Goal: Information Seeking & Learning: Learn about a topic

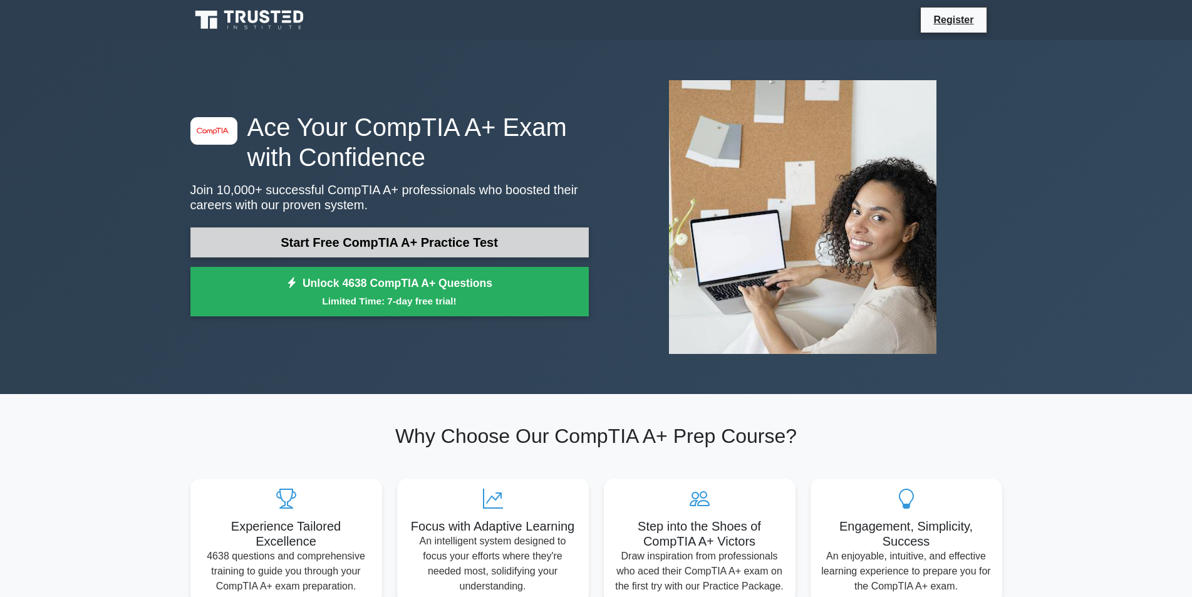
click at [461, 245] on link "Start Free CompTIA A+ Practice Test" at bounding box center [389, 242] width 398 height 30
click at [326, 246] on link "Start Free CompTIA A+ Practice Test" at bounding box center [389, 242] width 398 height 30
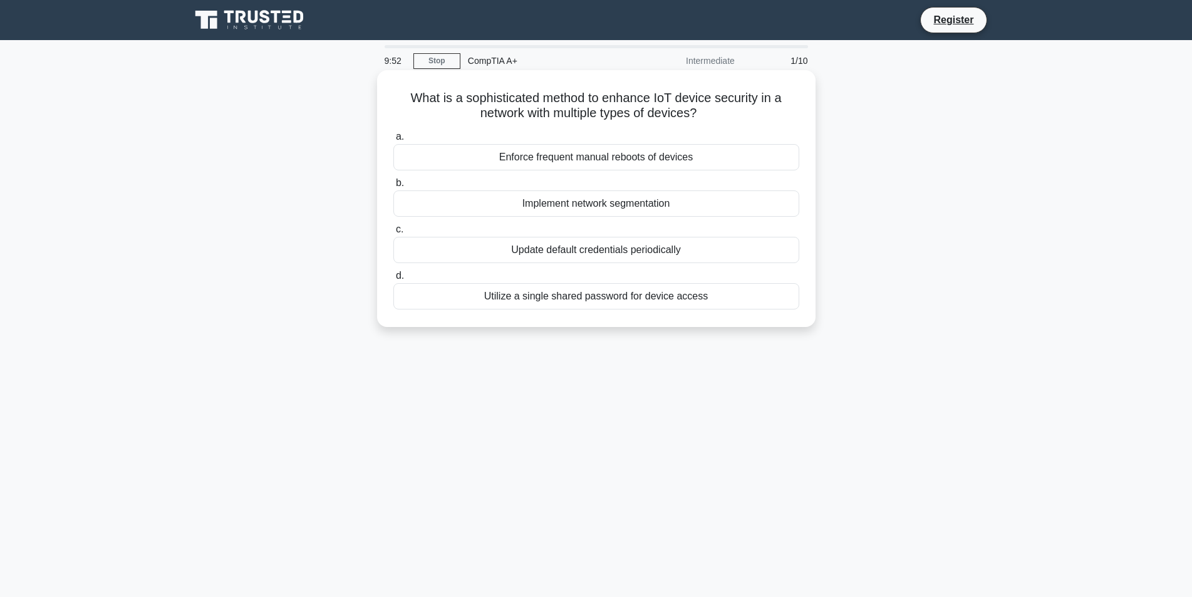
click at [570, 199] on div "Implement network segmentation" at bounding box center [596, 203] width 406 height 26
click at [393, 187] on input "b. Implement network segmentation" at bounding box center [393, 183] width 0 height 8
click at [608, 200] on div "To increase the overall conductivity of the CPU's surface" at bounding box center [596, 203] width 406 height 26
click at [393, 187] on input "b. To increase the overall conductivity of the CPU's surface" at bounding box center [393, 183] width 0 height 8
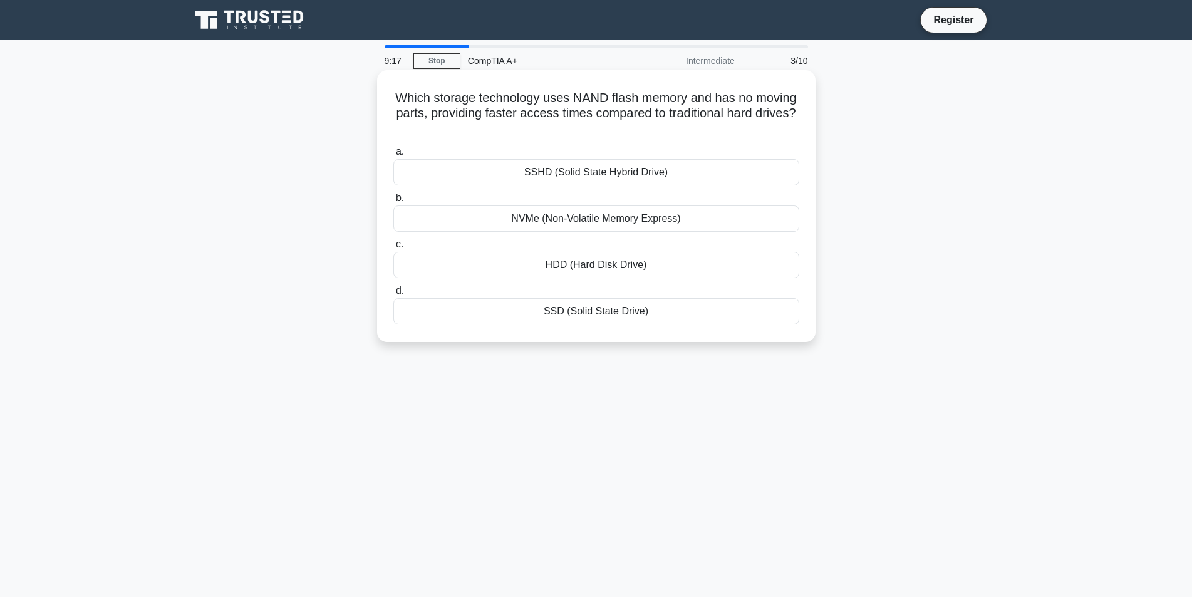
click at [627, 309] on div "SSD (Solid State Drive)" at bounding box center [596, 311] width 406 height 26
click at [393, 295] on input "d. SSD (Solid State Drive)" at bounding box center [393, 291] width 0 height 8
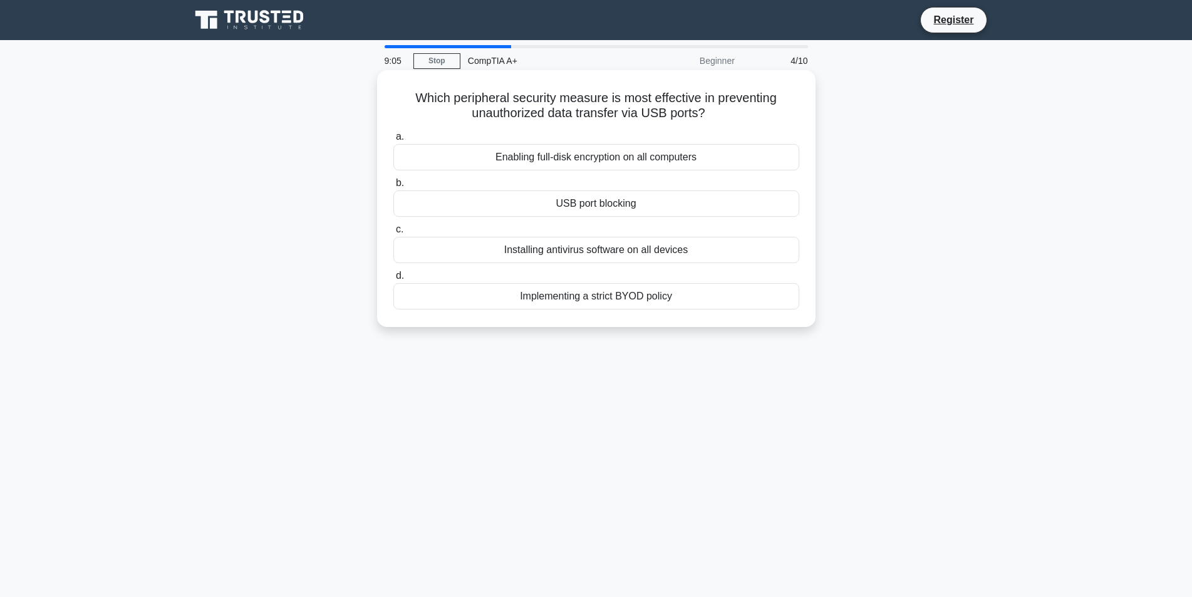
click at [623, 207] on div "USB port blocking" at bounding box center [596, 203] width 406 height 26
click at [393, 187] on input "b. USB port blocking" at bounding box center [393, 183] width 0 height 8
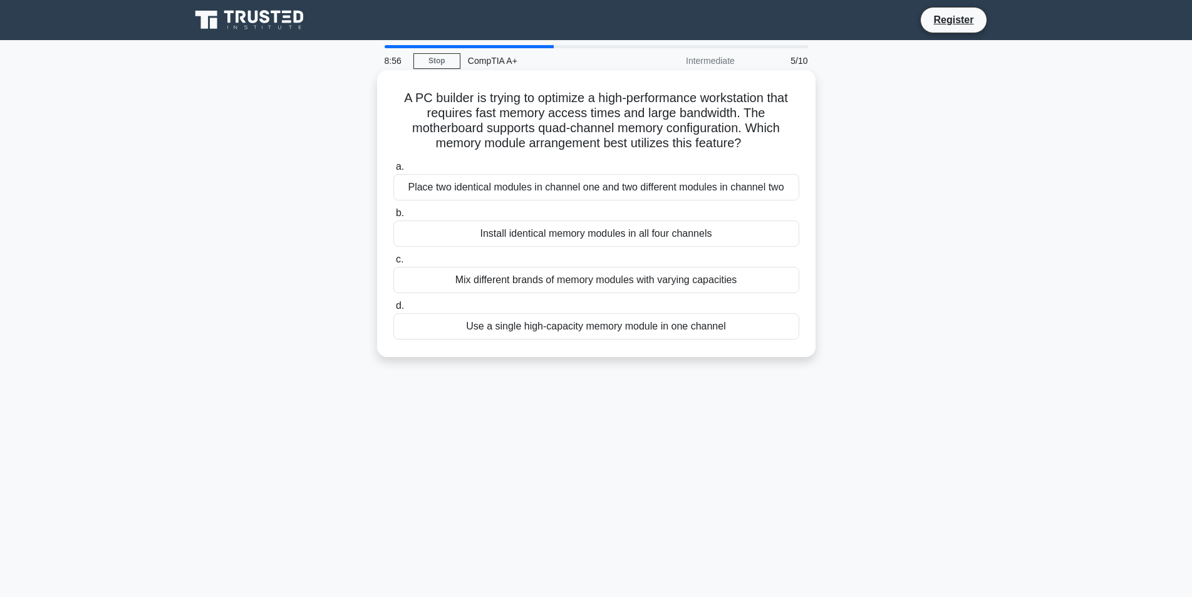
drag, startPoint x: 400, startPoint y: 93, endPoint x: 753, endPoint y: 137, distance: 355.4
click at [753, 137] on h5 "A PC builder is trying to optimize a high-performance workstation that requires…" at bounding box center [596, 120] width 409 height 61
click at [560, 236] on div "Install identical memory modules in all four channels" at bounding box center [596, 234] width 406 height 26
click at [393, 217] on input "b. Install identical memory modules in all four channels" at bounding box center [393, 213] width 0 height 8
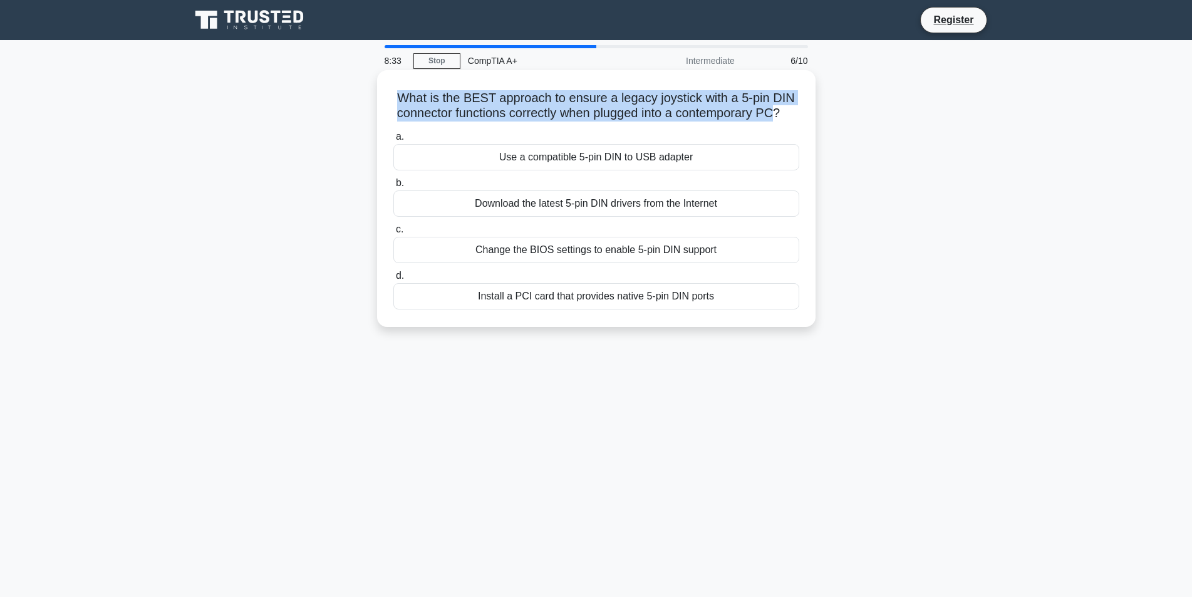
drag, startPoint x: 398, startPoint y: 100, endPoint x: 784, endPoint y: 111, distance: 386.1
click at [784, 111] on h5 "What is the BEST approach to ensure a legacy joystick with a 5-pin DIN connecto…" at bounding box center [596, 105] width 409 height 31
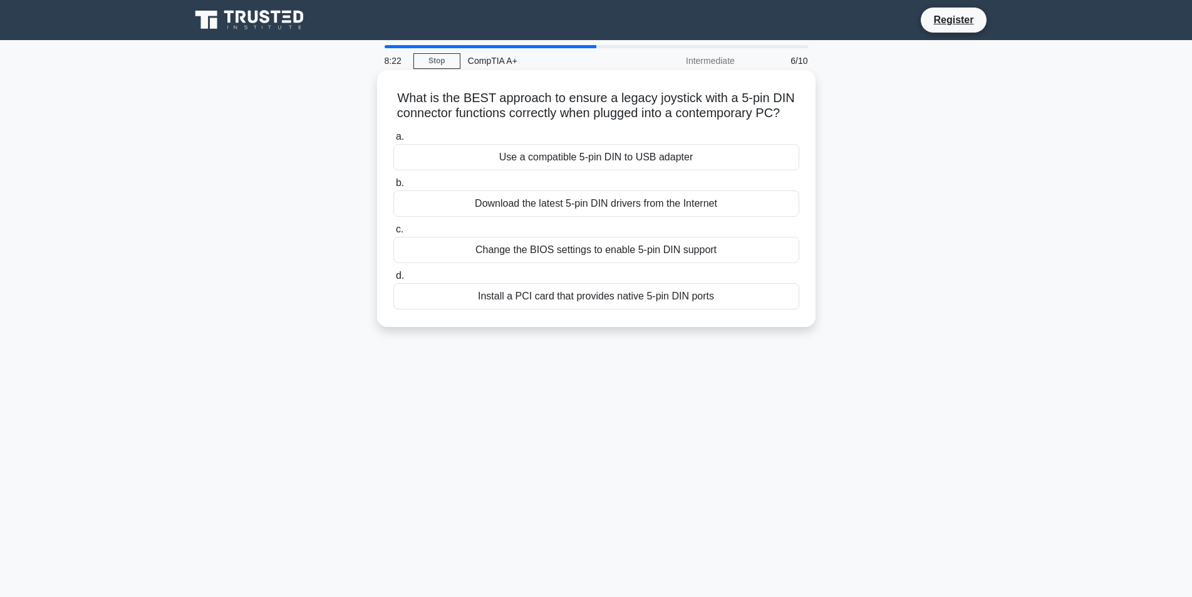
click at [707, 167] on div "Use a compatible 5-pin DIN to USB adapter" at bounding box center [596, 157] width 406 height 26
click at [393, 141] on input "a. Use a compatible 5-pin DIN to USB adapter" at bounding box center [393, 137] width 0 height 8
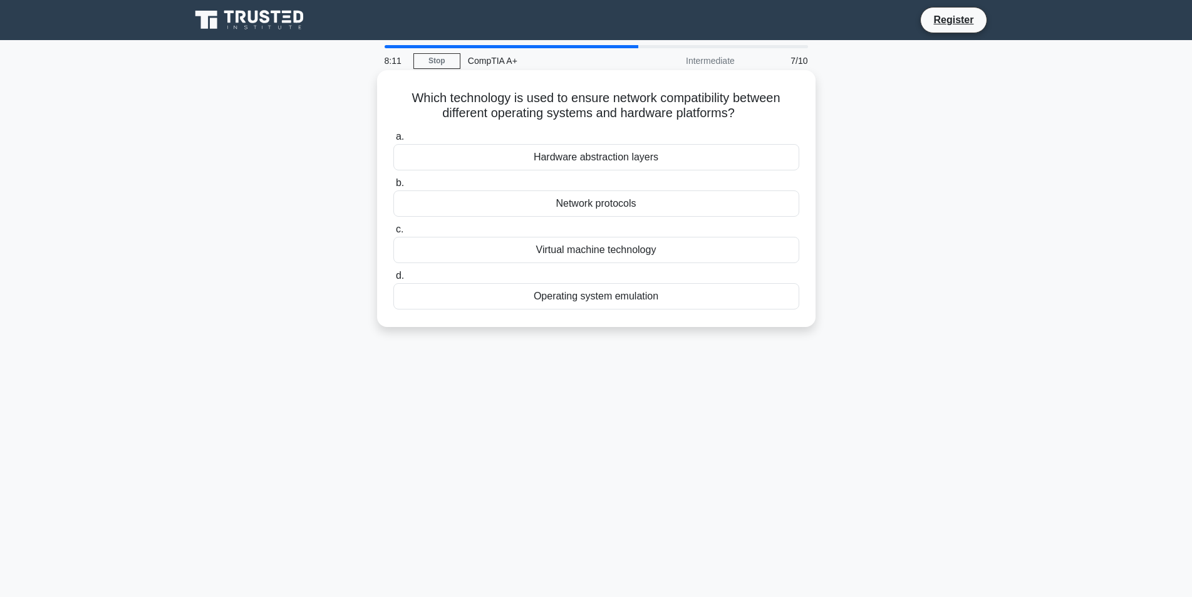
click at [759, 209] on div "Network protocols" at bounding box center [596, 203] width 406 height 26
click at [393, 187] on input "b. Network protocols" at bounding box center [393, 183] width 0 height 8
click at [644, 159] on div "Support for large volumes" at bounding box center [596, 157] width 406 height 26
click at [393, 141] on input "a. Support for large volumes" at bounding box center [393, 137] width 0 height 8
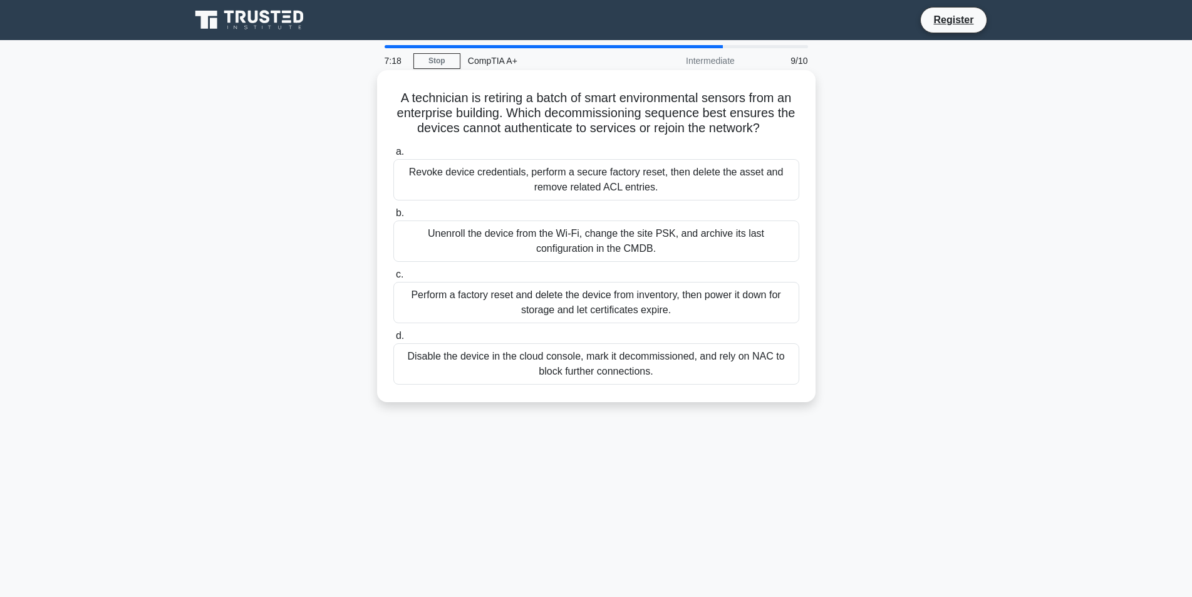
click at [495, 182] on div "Revoke device credentials, perform a secure factory reset, then delete the asse…" at bounding box center [596, 179] width 406 height 41
click at [393, 156] on input "a. Revoke device credentials, perform a secure factory reset, then delete the a…" at bounding box center [393, 152] width 0 height 8
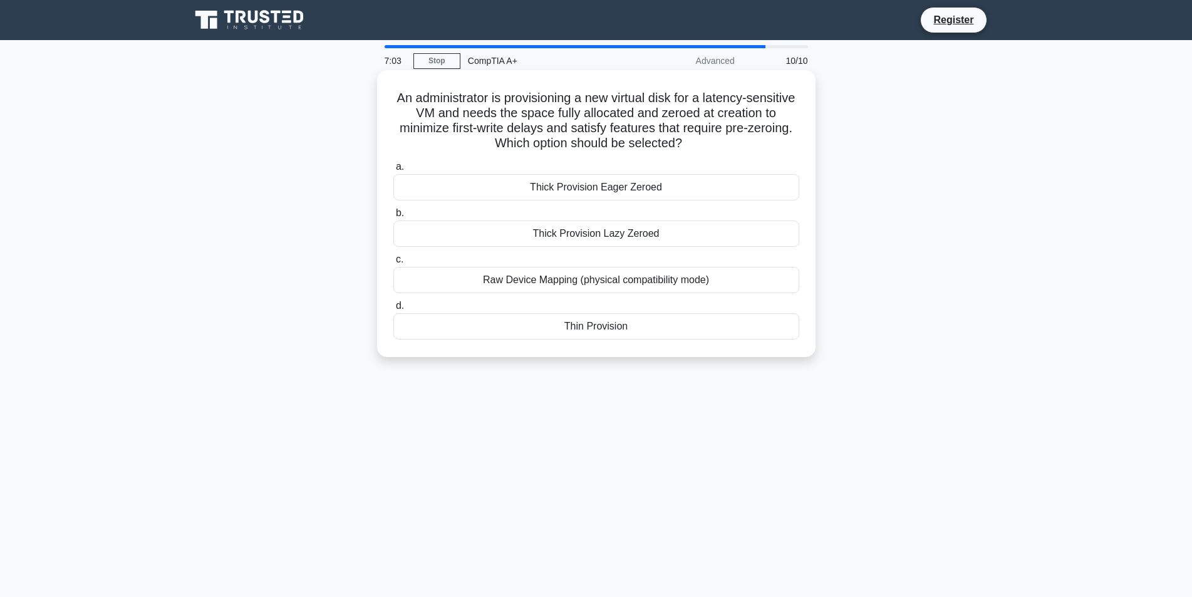
drag, startPoint x: 449, startPoint y: 93, endPoint x: 756, endPoint y: 145, distance: 310.8
click at [756, 145] on h5 "An administrator is provisioning a new virtual disk for a latency‑sensitive VM …" at bounding box center [596, 120] width 409 height 61
click at [704, 189] on div "Thick Provision Eager Zeroed" at bounding box center [596, 187] width 406 height 26
click at [393, 171] on input "a. Thick Provision Eager Zeroed" at bounding box center [393, 167] width 0 height 8
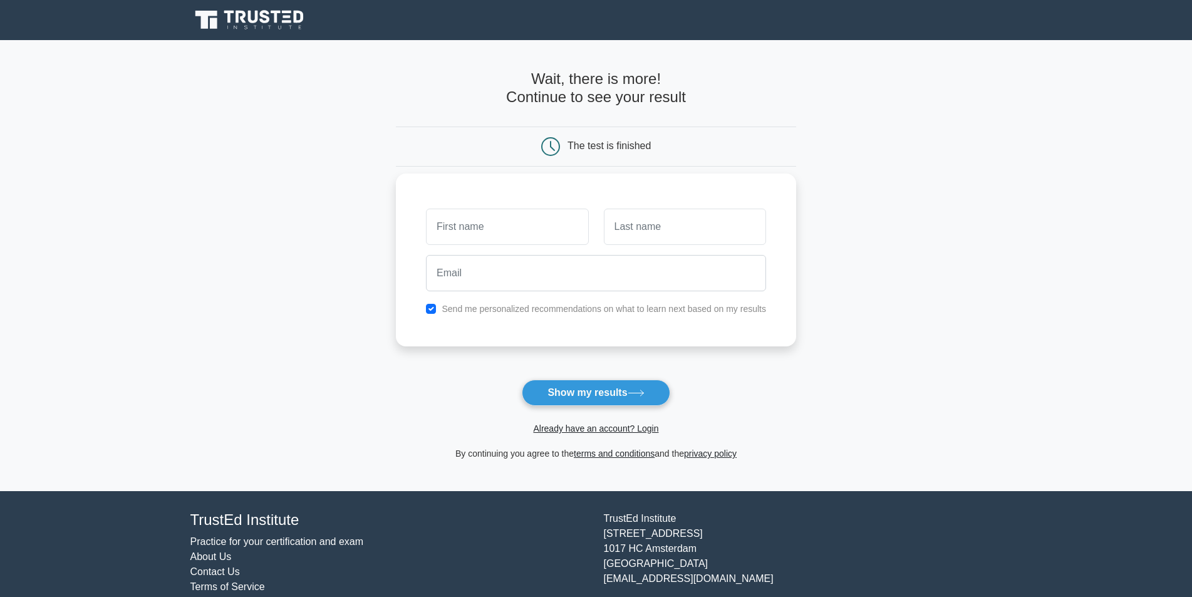
click at [533, 228] on input "text" at bounding box center [507, 227] width 162 height 36
type input "[PERSON_NAME]"
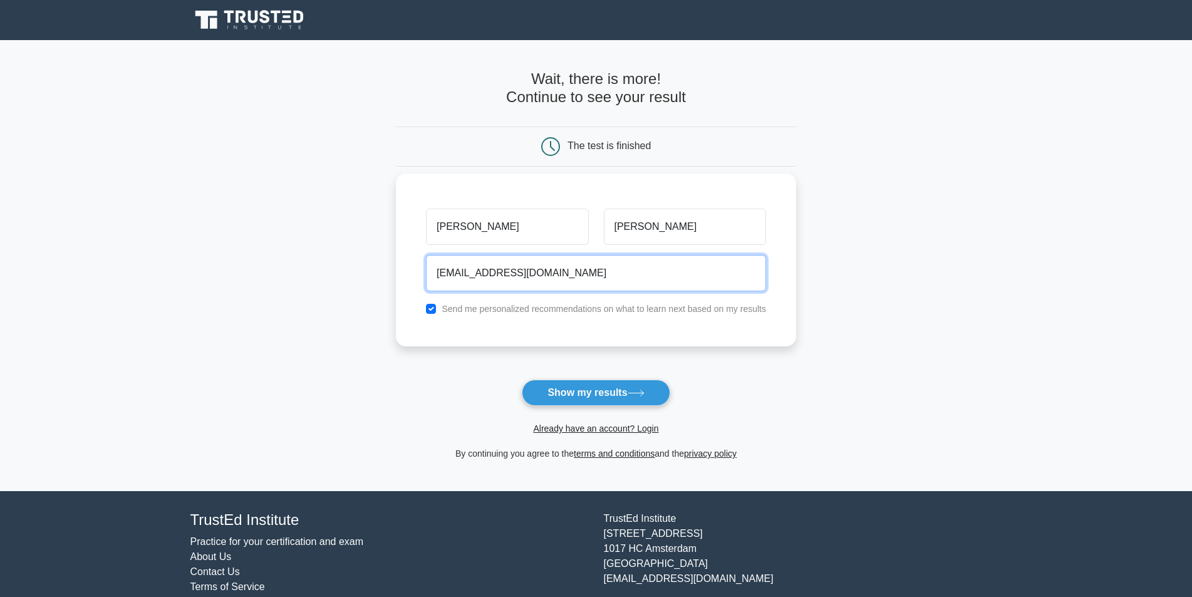
type input "[EMAIL_ADDRESS][DOMAIN_NAME]"
click at [522, 380] on button "Show my results" at bounding box center [596, 393] width 148 height 26
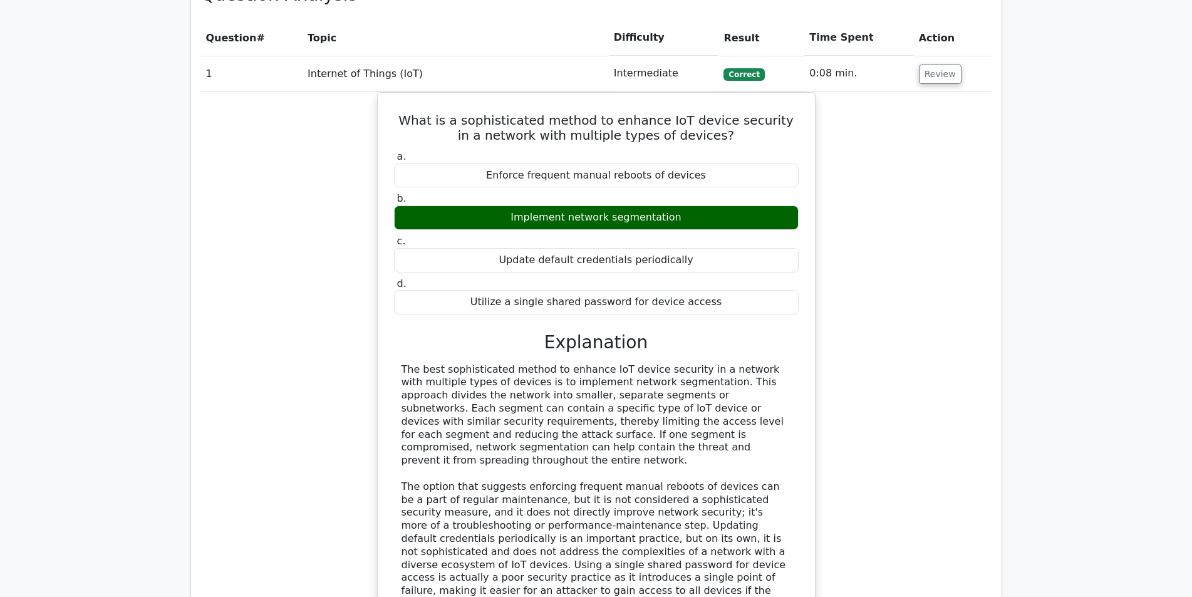
scroll to position [1441, 0]
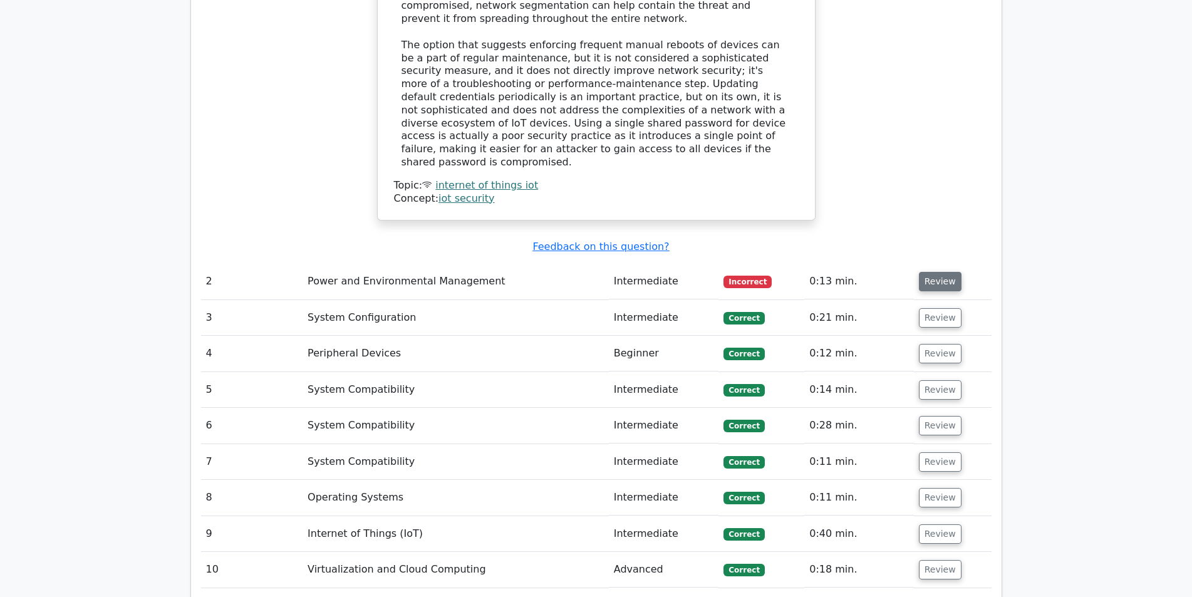
click at [947, 272] on button "Review" at bounding box center [940, 281] width 43 height 19
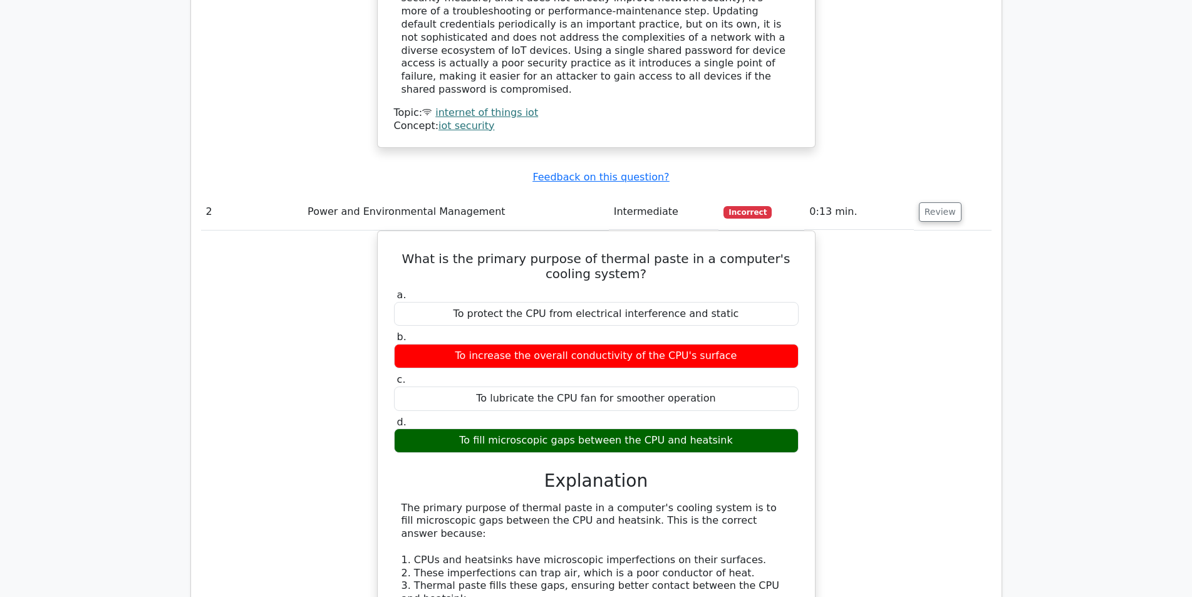
scroll to position [1378, 0]
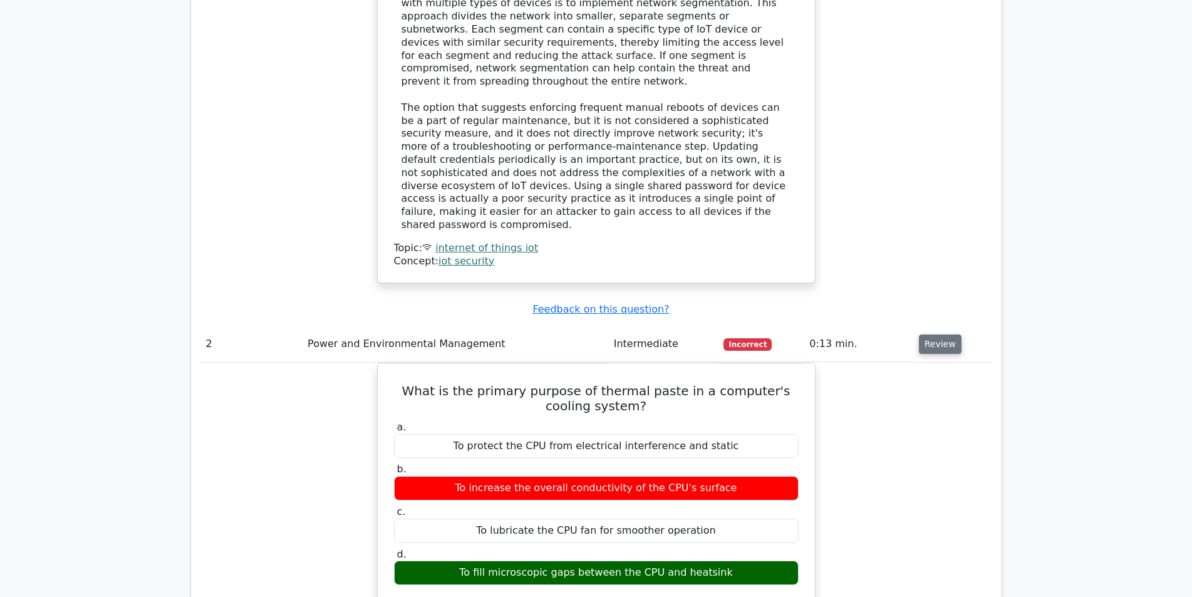
click at [923, 335] on button "Review" at bounding box center [940, 344] width 43 height 19
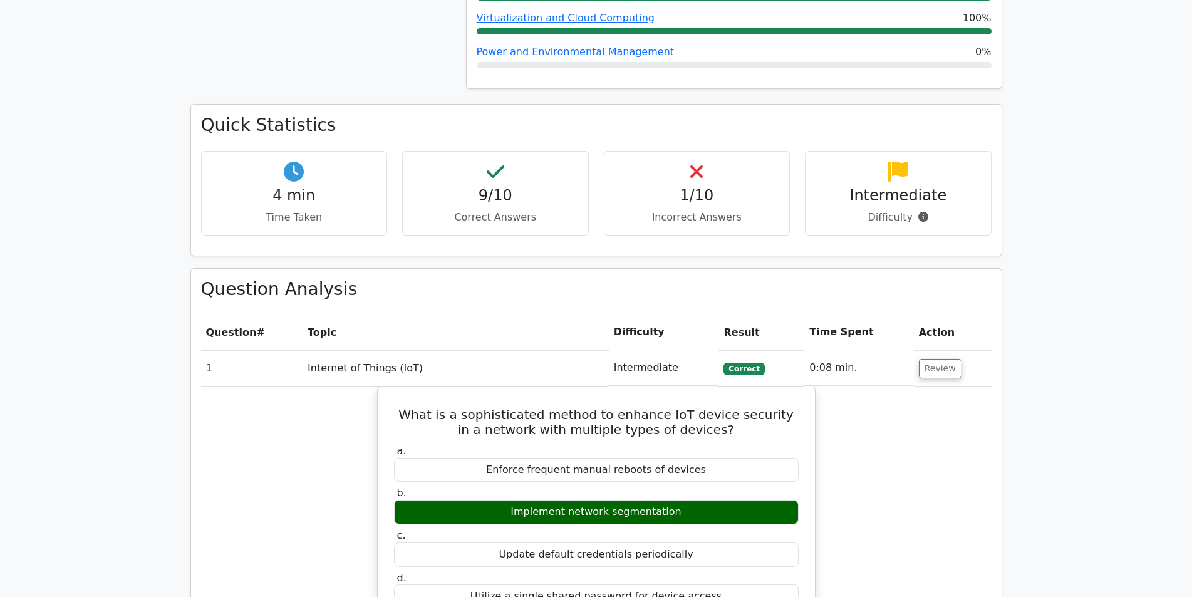
scroll to position [689, 0]
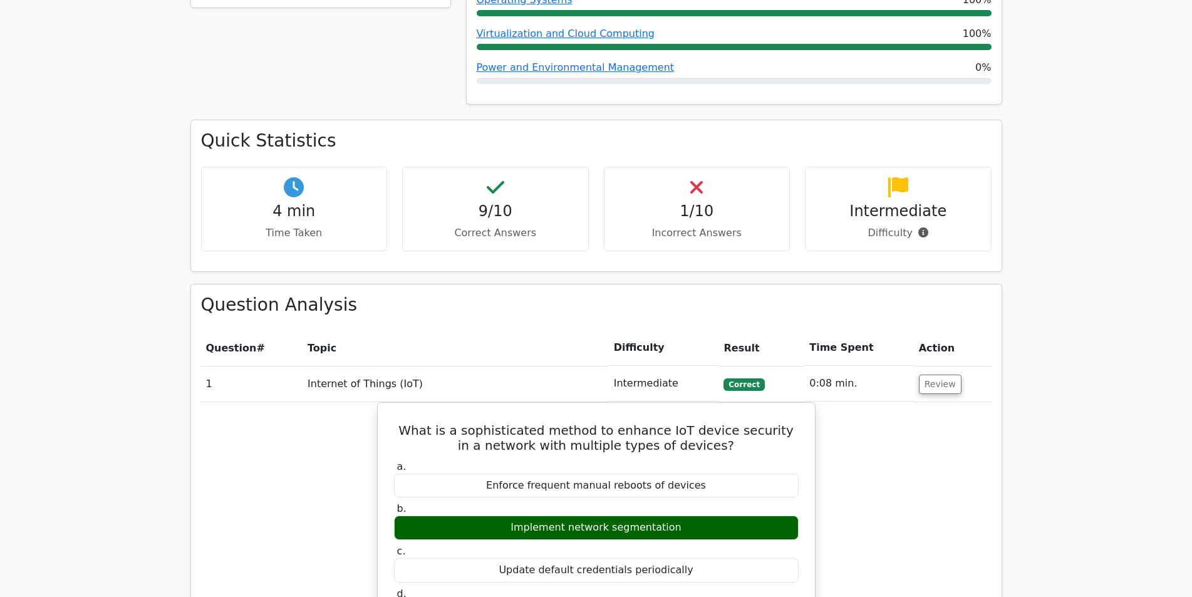
drag, startPoint x: 937, startPoint y: 320, endPoint x: 929, endPoint y: 328, distance: 12.4
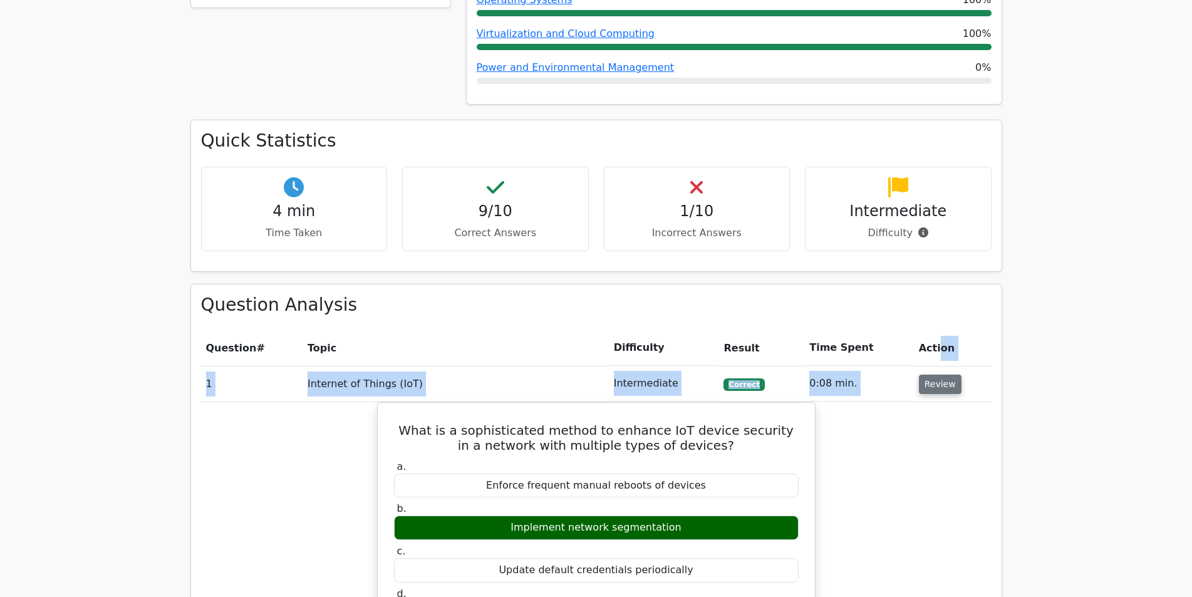
click at [933, 375] on button "Review" at bounding box center [940, 384] width 43 height 19
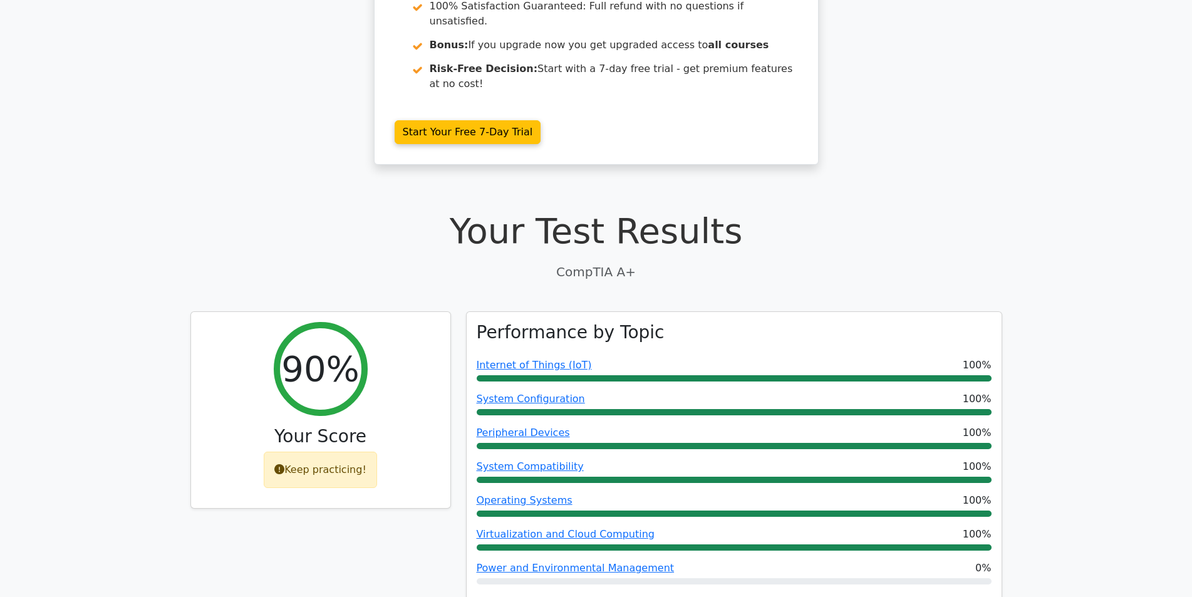
scroll to position [0, 0]
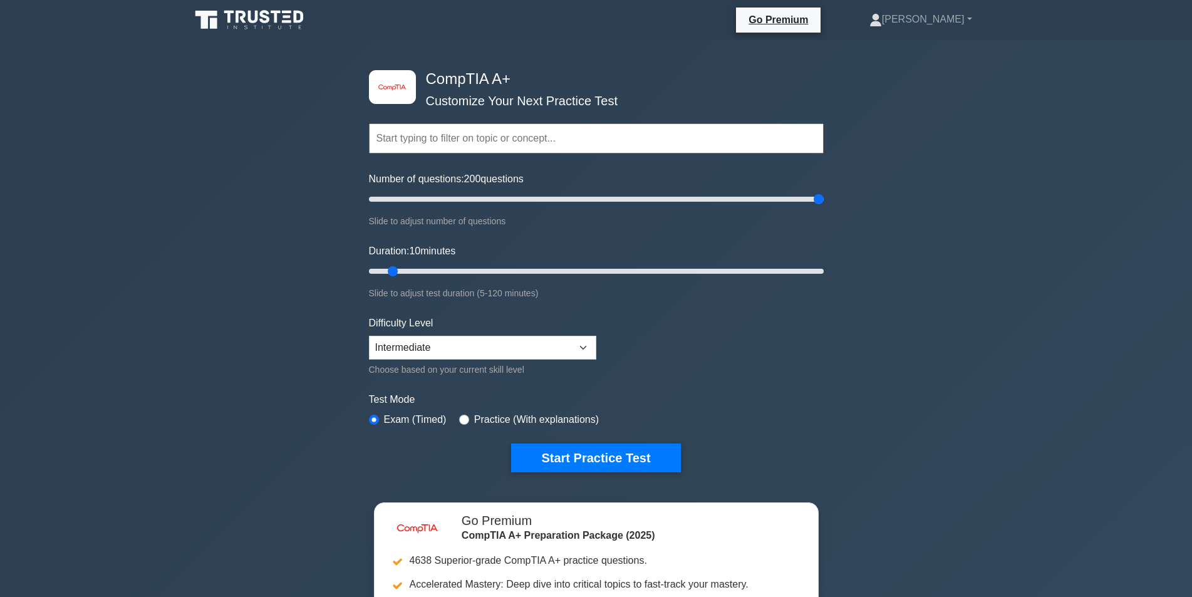
drag, startPoint x: 565, startPoint y: 211, endPoint x: 952, endPoint y: 229, distance: 387.0
type input "200"
click at [824, 207] on input "Number of questions: 200 questions" at bounding box center [596, 199] width 455 height 15
drag, startPoint x: 392, startPoint y: 268, endPoint x: 935, endPoint y: 254, distance: 544.0
type input "120"
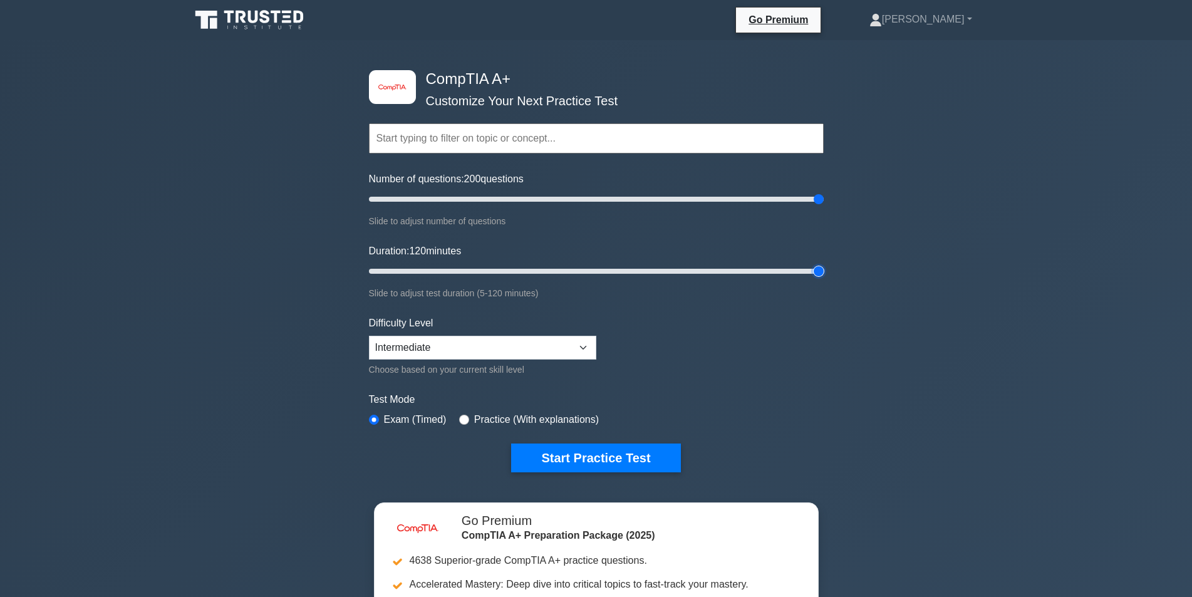
click at [824, 264] on input "Duration: 120 minutes" at bounding box center [596, 271] width 455 height 15
click at [563, 352] on select "Beginner Intermediate Expert" at bounding box center [482, 348] width 227 height 24
select select "expert"
click at [369, 336] on select "Beginner Intermediate Expert" at bounding box center [482, 348] width 227 height 24
click at [467, 422] on div "Practice (With explanations)" at bounding box center [529, 419] width 140 height 15
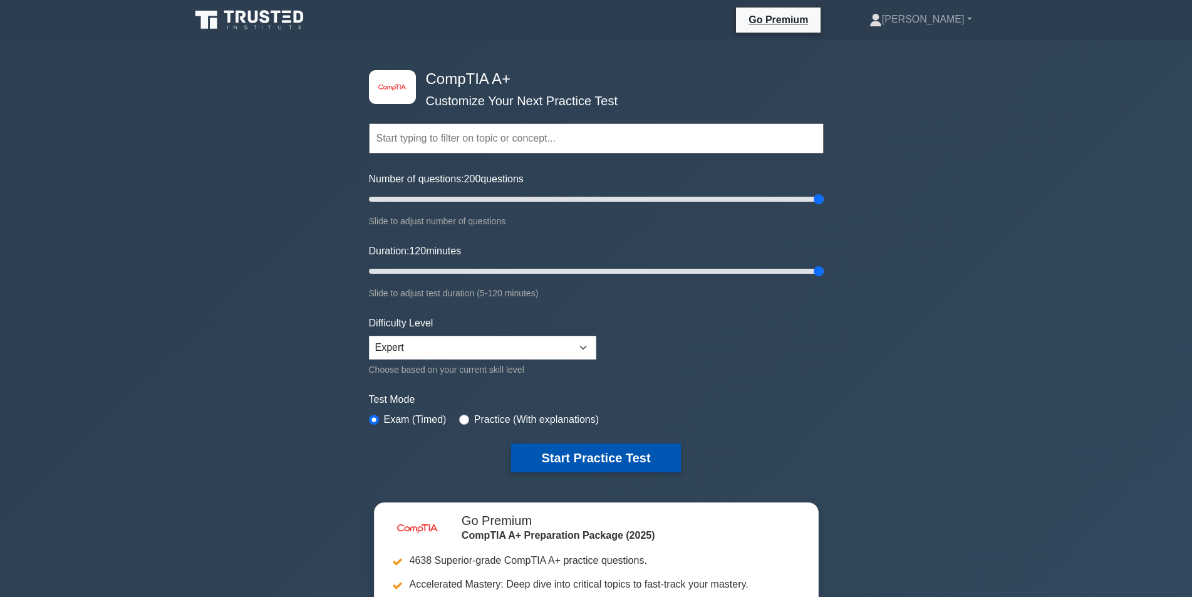
click at [637, 445] on button "Start Practice Test" at bounding box center [595, 458] width 169 height 29
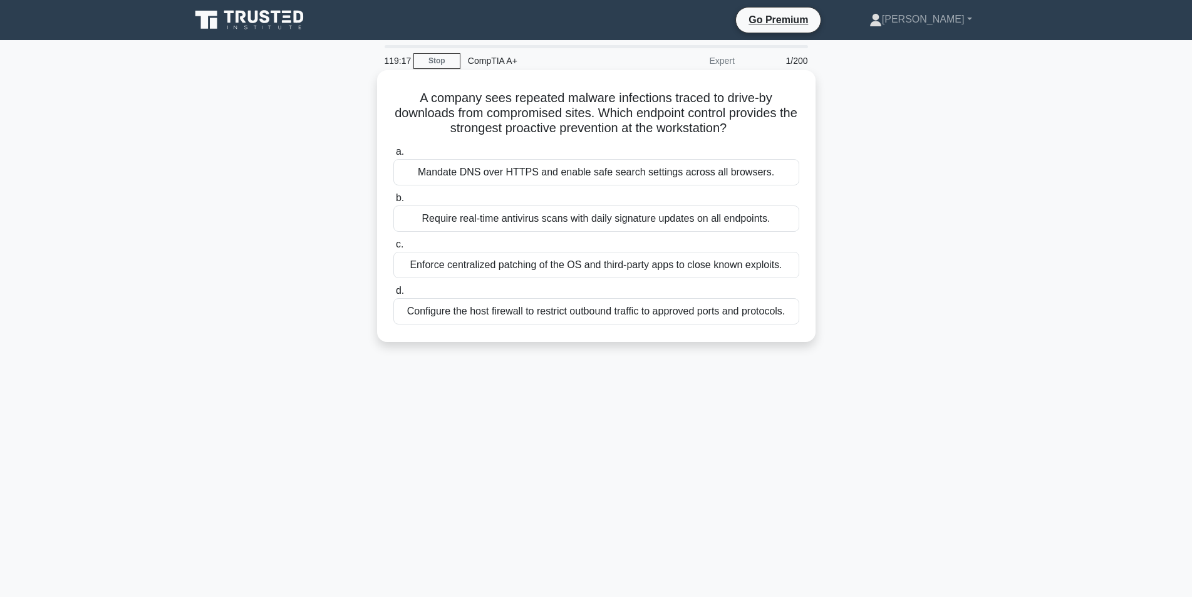
click at [652, 224] on div "Require real-time antivirus scans with daily signature updates on all endpoints." at bounding box center [596, 219] width 406 height 26
click at [393, 202] on input "b. Require real-time antivirus scans with daily signature updates on all endpoi…" at bounding box center [393, 198] width 0 height 8
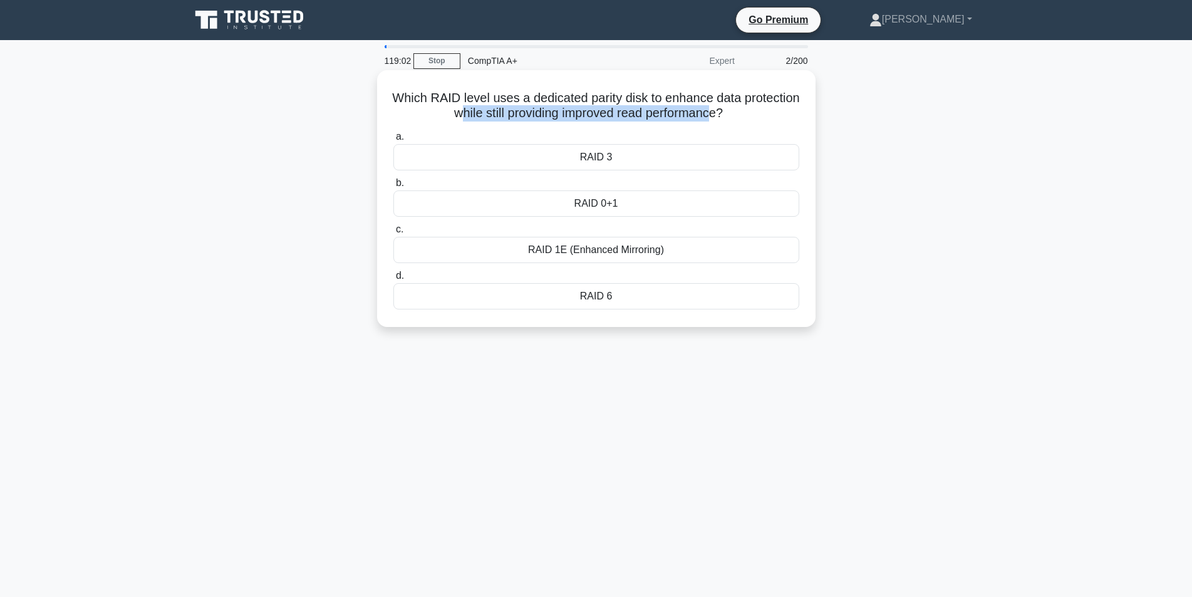
drag, startPoint x: 485, startPoint y: 112, endPoint x: 751, endPoint y: 122, distance: 266.5
click at [751, 122] on h5 "Which RAID level uses a dedicated parity disk to enhance data protection while …" at bounding box center [596, 105] width 409 height 31
click at [754, 122] on h5 "Which RAID level uses a dedicated parity disk to enhance data protection while …" at bounding box center [596, 105] width 409 height 31
click at [605, 299] on div "RAID 6" at bounding box center [596, 296] width 406 height 26
click at [393, 280] on input "d. RAID 6" at bounding box center [393, 276] width 0 height 8
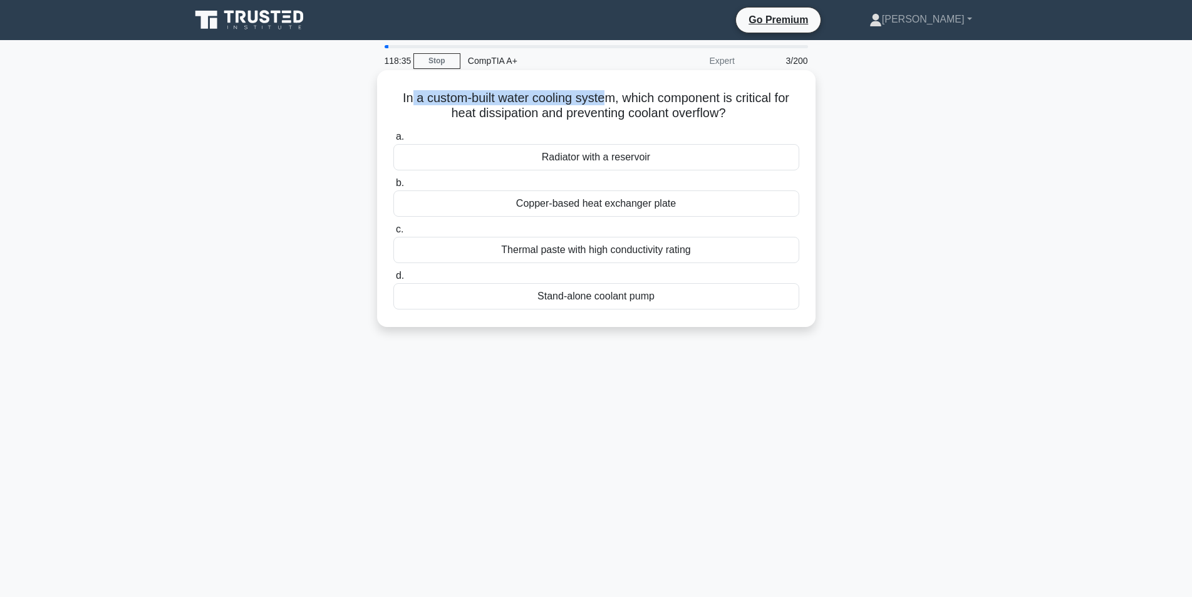
drag, startPoint x: 405, startPoint y: 102, endPoint x: 604, endPoint y: 95, distance: 198.7
click at [604, 95] on h5 "In a custom-built water cooling system, which component is critical for heat di…" at bounding box center [596, 105] width 409 height 31
drag, startPoint x: 664, startPoint y: 100, endPoint x: 777, endPoint y: 117, distance: 114.0
click at [779, 114] on h5 "In a custom-built water cooling system, which component is critical for heat di…" at bounding box center [596, 105] width 409 height 31
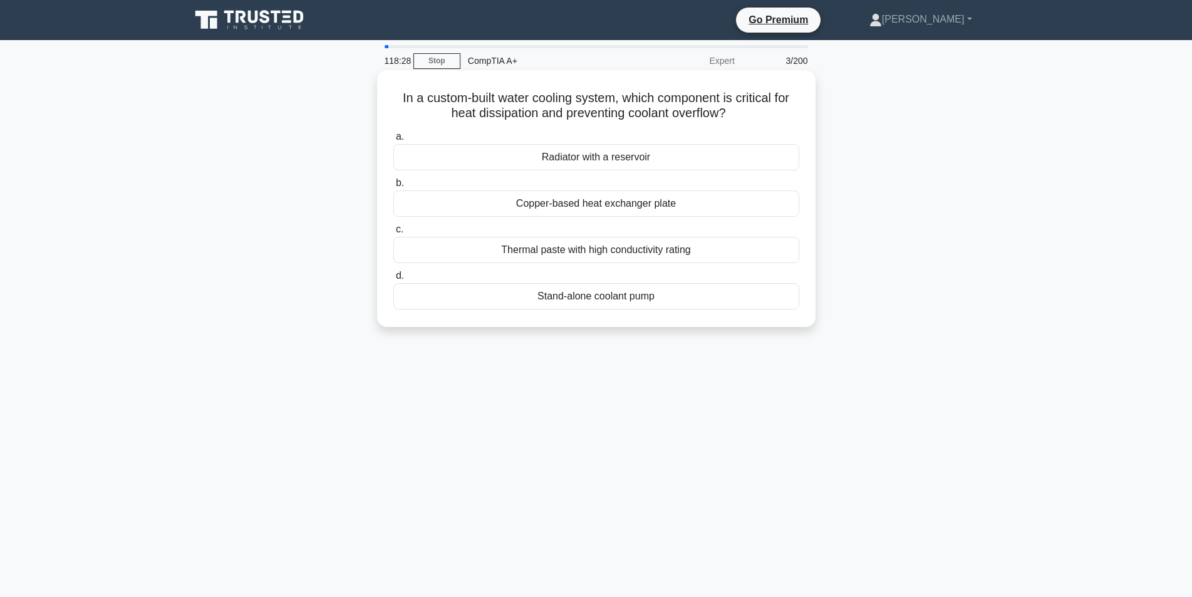
click at [756, 120] on h5 "In a custom-built water cooling system, which component is critical for heat di…" at bounding box center [596, 105] width 409 height 31
click at [597, 163] on div "Radiator with a reservoir" at bounding box center [596, 157] width 406 height 26
click at [393, 141] on input "a. Radiator with a reservoir" at bounding box center [393, 137] width 0 height 8
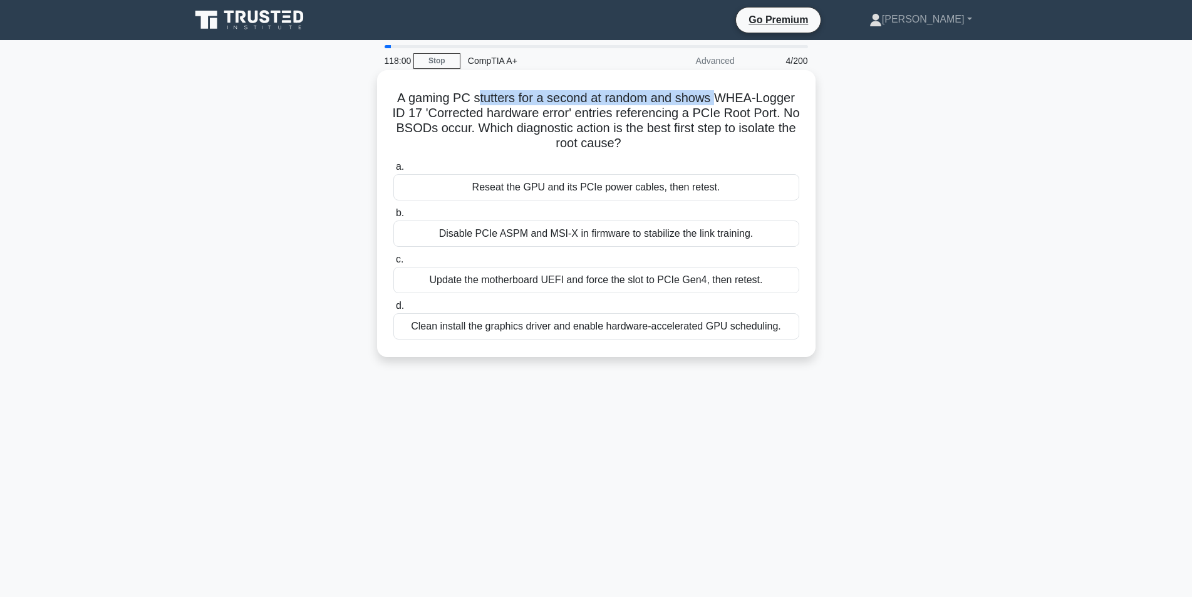
drag, startPoint x: 477, startPoint y: 92, endPoint x: 716, endPoint y: 80, distance: 239.6
click at [716, 80] on div "A gaming PC stutters for a second at random and shows WHEA-Logger ID 17 'Correc…" at bounding box center [596, 213] width 429 height 277
click at [739, 103] on h5 "A gaming PC stutters for a second at random and shows WHEA-Logger ID 17 'Correc…" at bounding box center [596, 120] width 409 height 61
drag, startPoint x: 440, startPoint y: 108, endPoint x: 573, endPoint y: 110, distance: 132.8
click at [573, 110] on h5 "A gaming PC stutters for a second at random and shows WHEA-Logger ID 17 'Correc…" at bounding box center [596, 120] width 409 height 61
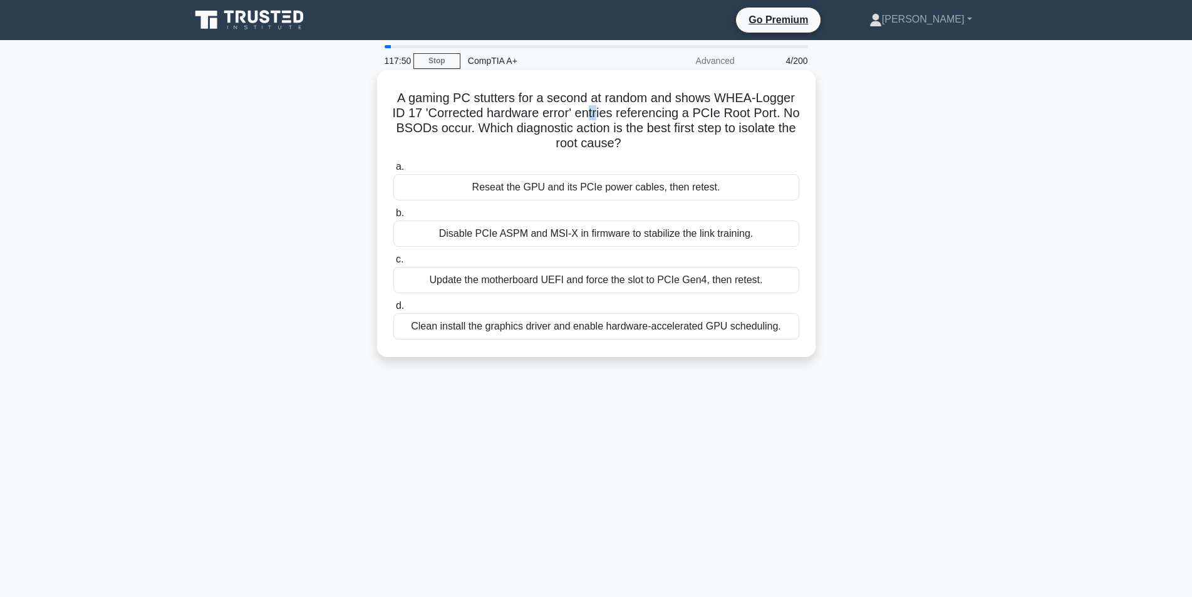
drag, startPoint x: 605, startPoint y: 114, endPoint x: 637, endPoint y: 119, distance: 32.3
click at [627, 117] on h5 "A gaming PC stutters for a second at random and shows WHEA-Logger ID 17 'Correc…" at bounding box center [596, 120] width 409 height 61
drag, startPoint x: 638, startPoint y: 119, endPoint x: 791, endPoint y: 105, distance: 154.1
click at [791, 105] on h5 "A gaming PC stutters for a second at random and shows WHEA-Logger ID 17 'Correc…" at bounding box center [596, 120] width 409 height 61
click at [550, 120] on h5 "A gaming PC stutters for a second at random and shows WHEA-Logger ID 17 'Correc…" at bounding box center [596, 120] width 409 height 61
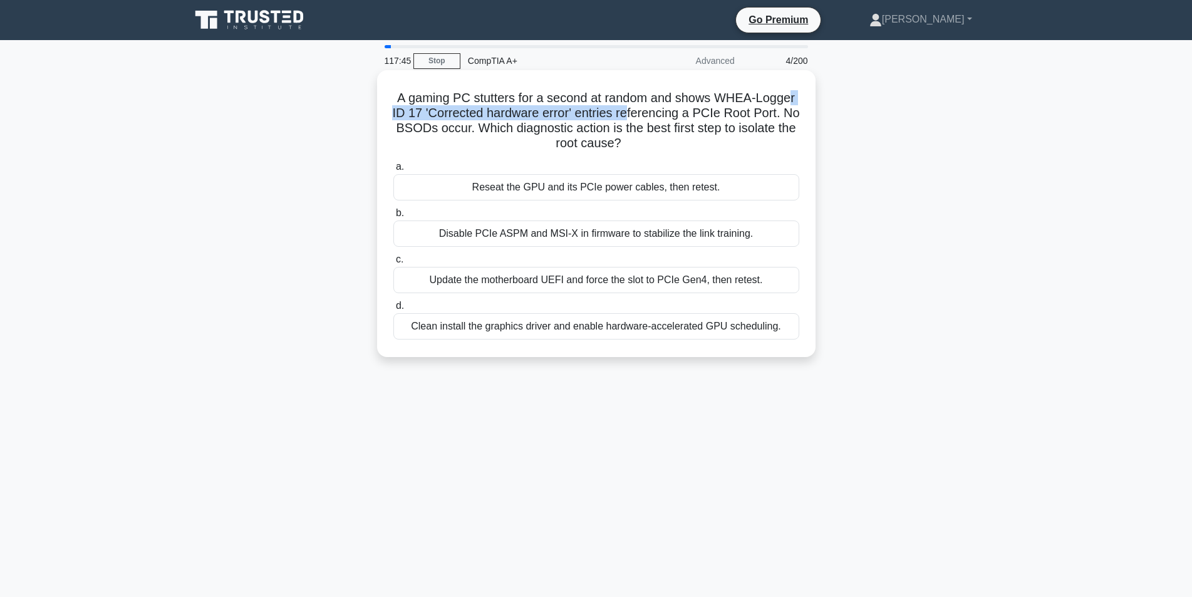
click at [541, 120] on h5 "A gaming PC stutters for a second at random and shows WHEA-Logger ID 17 'Correc…" at bounding box center [596, 120] width 409 height 61
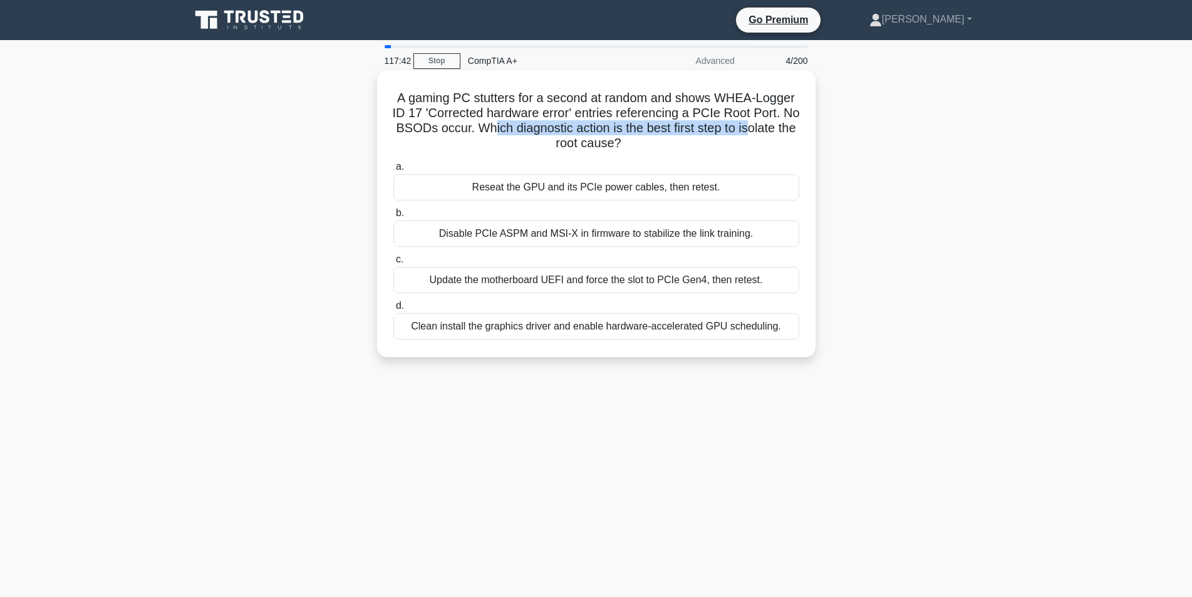
drag, startPoint x: 512, startPoint y: 122, endPoint x: 775, endPoint y: 128, distance: 263.2
click at [775, 128] on h5 "A gaming PC stutters for a second at random and shows WHEA-Logger ID 17 'Correc…" at bounding box center [596, 120] width 409 height 61
click at [729, 191] on div "Reseat the GPU and its PCIe power cables, then retest." at bounding box center [596, 187] width 406 height 26
click at [393, 171] on input "a. Reseat the GPU and its PCIe power cables, then retest." at bounding box center [393, 167] width 0 height 8
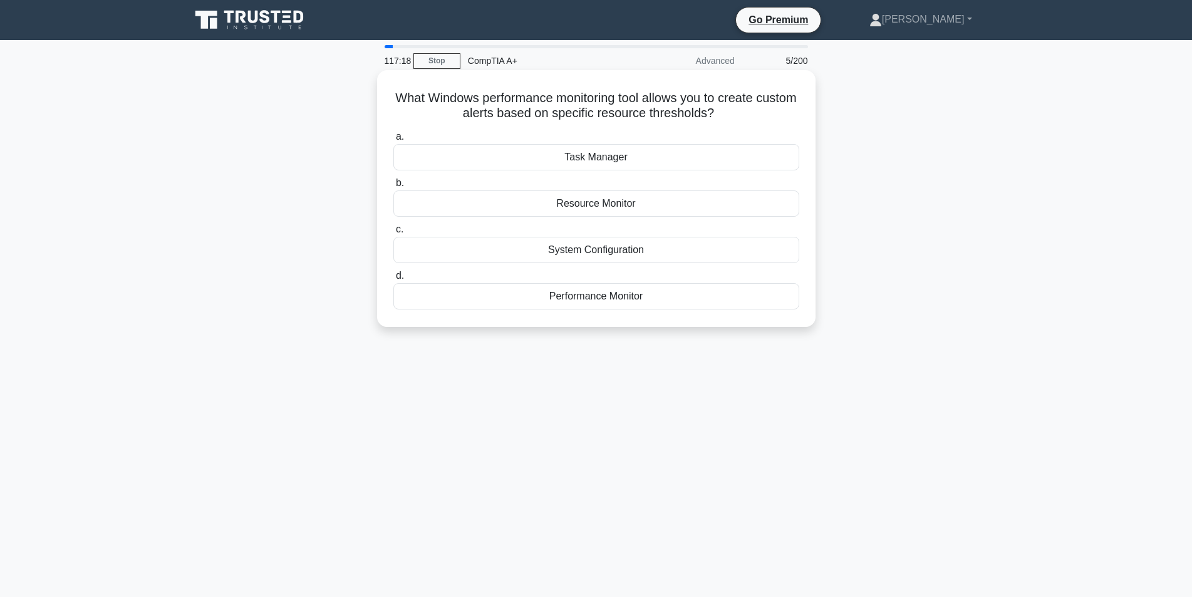
click at [629, 202] on div "Resource Monitor" at bounding box center [596, 203] width 406 height 26
click at [393, 187] on input "b. Resource Monitor" at bounding box center [393, 183] width 0 height 8
drag, startPoint x: 462, startPoint y: 103, endPoint x: 706, endPoint y: 110, distance: 243.2
click at [706, 110] on h5 "A user complains about a flickering screen on their laptop. What might be causi…" at bounding box center [596, 105] width 409 height 31
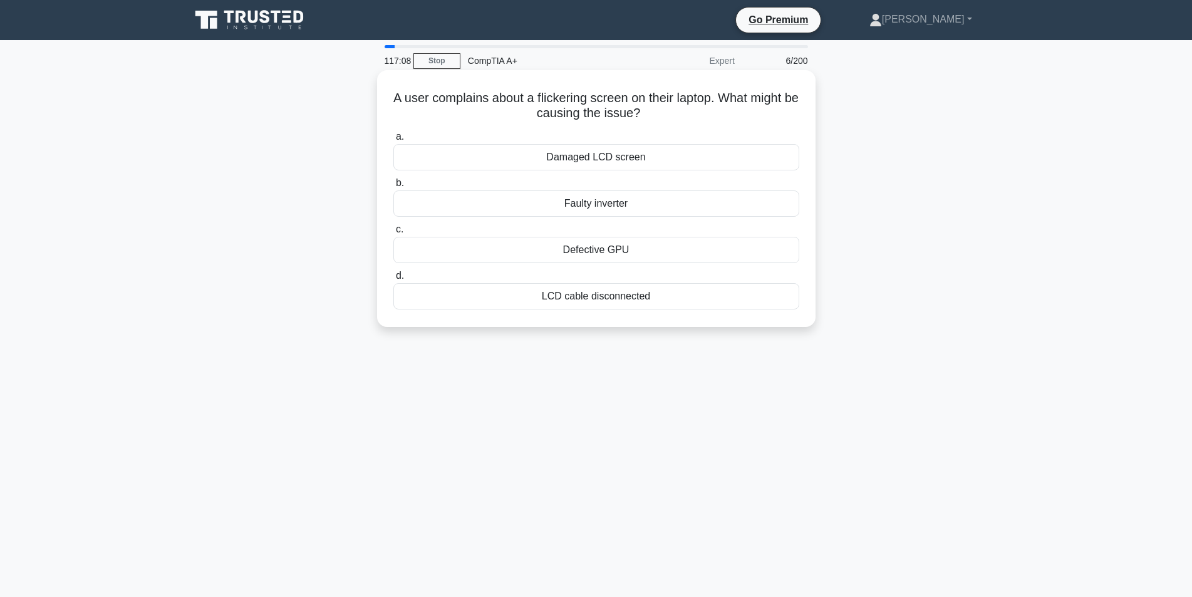
drag, startPoint x: 511, startPoint y: 103, endPoint x: 784, endPoint y: 110, distance: 273.9
click at [784, 110] on h5 "A user complains about a flickering screen on their laptop. What might be causi…" at bounding box center [596, 105] width 409 height 31
drag, startPoint x: 656, startPoint y: 159, endPoint x: 722, endPoint y: 131, distance: 72.2
click at [722, 131] on label "a. Damaged LCD screen" at bounding box center [596, 149] width 406 height 41
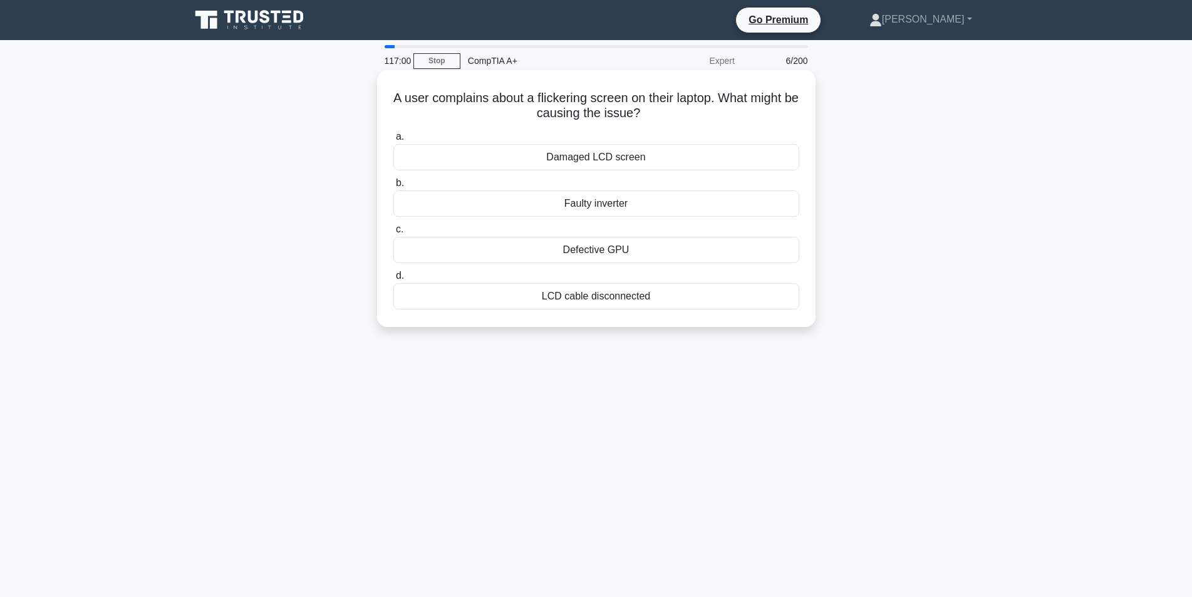
click at [722, 131] on label "a. Damaged LCD screen" at bounding box center [596, 149] width 406 height 41
click at [393, 133] on input "a. Damaged LCD screen" at bounding box center [393, 137] width 0 height 8
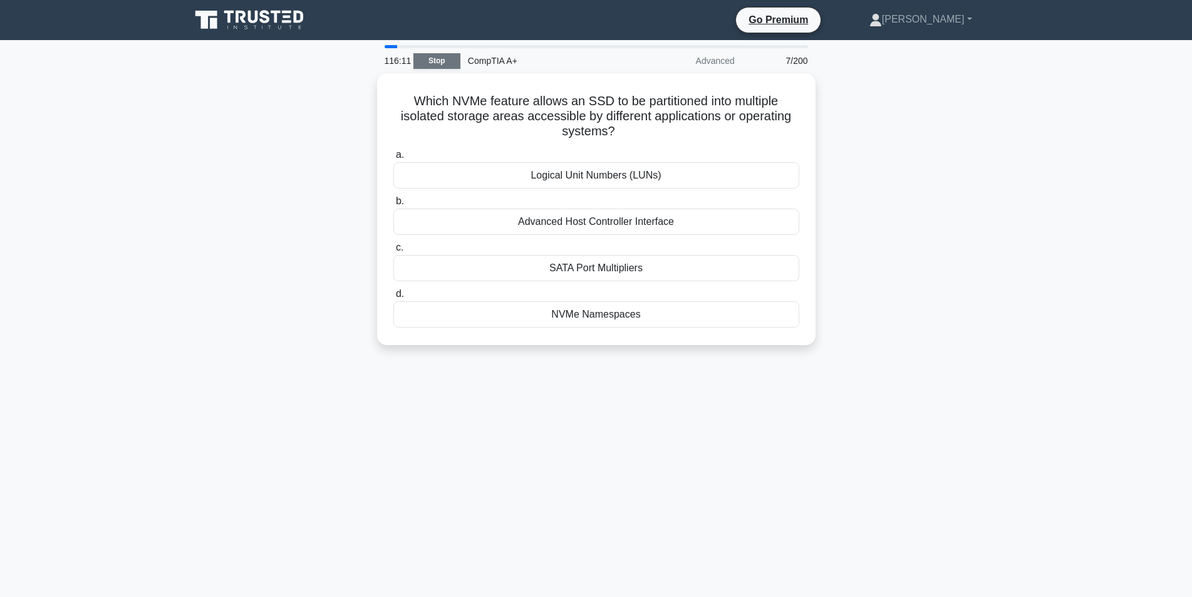
click at [432, 63] on link "Stop" at bounding box center [437, 61] width 47 height 16
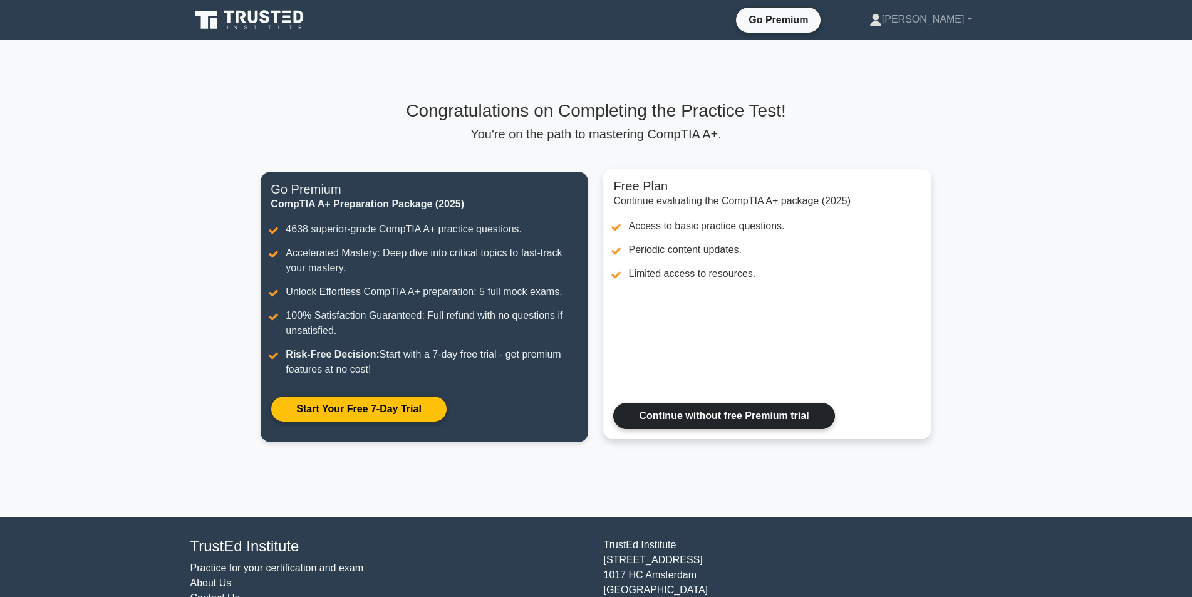
click at [745, 415] on link "Continue without free Premium trial" at bounding box center [723, 416] width 221 height 26
